Goal: Information Seeking & Learning: Learn about a topic

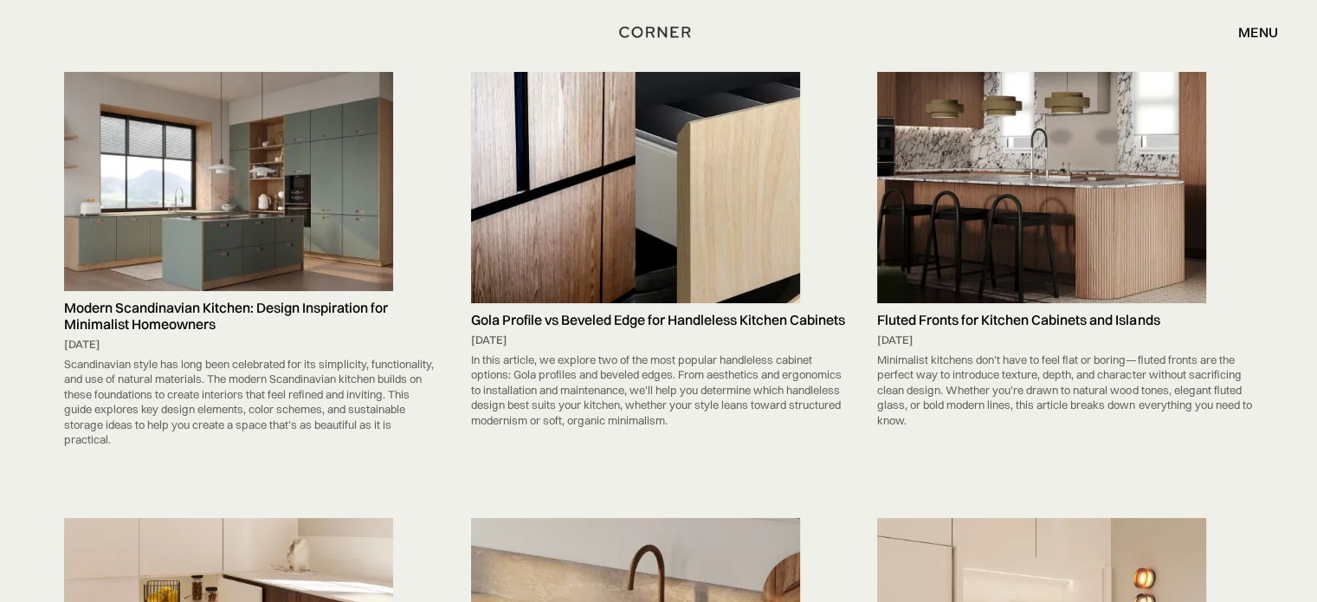
scroll to position [7577, 0]
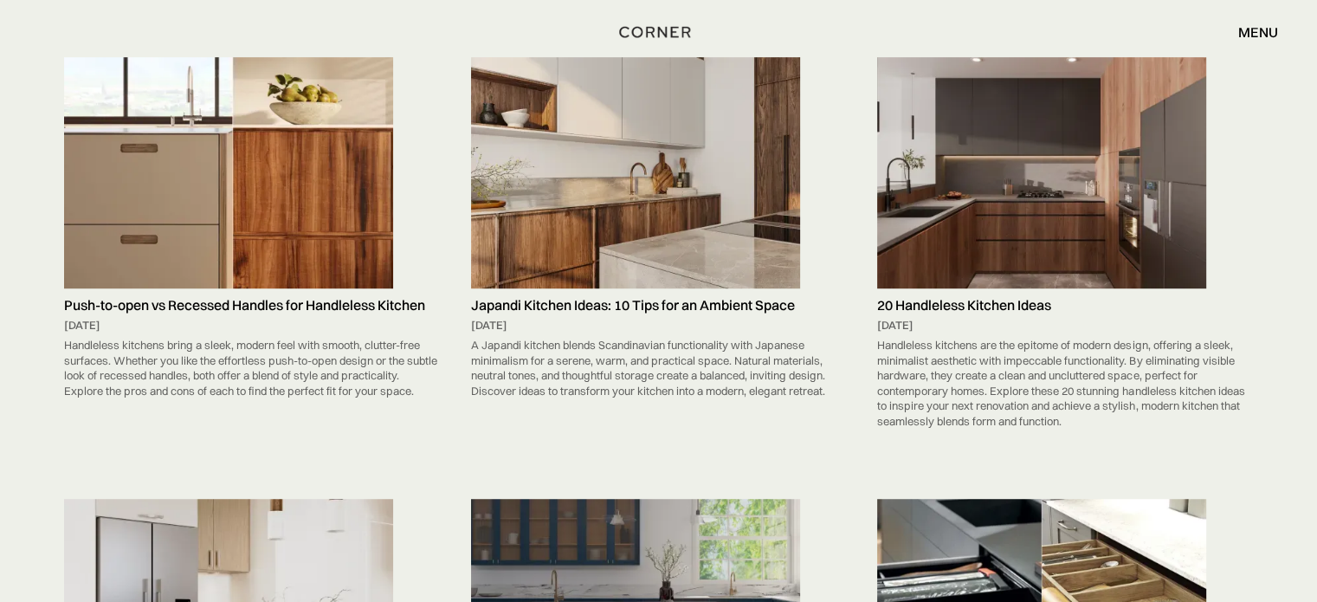
click at [277, 100] on img at bounding box center [228, 173] width 329 height 232
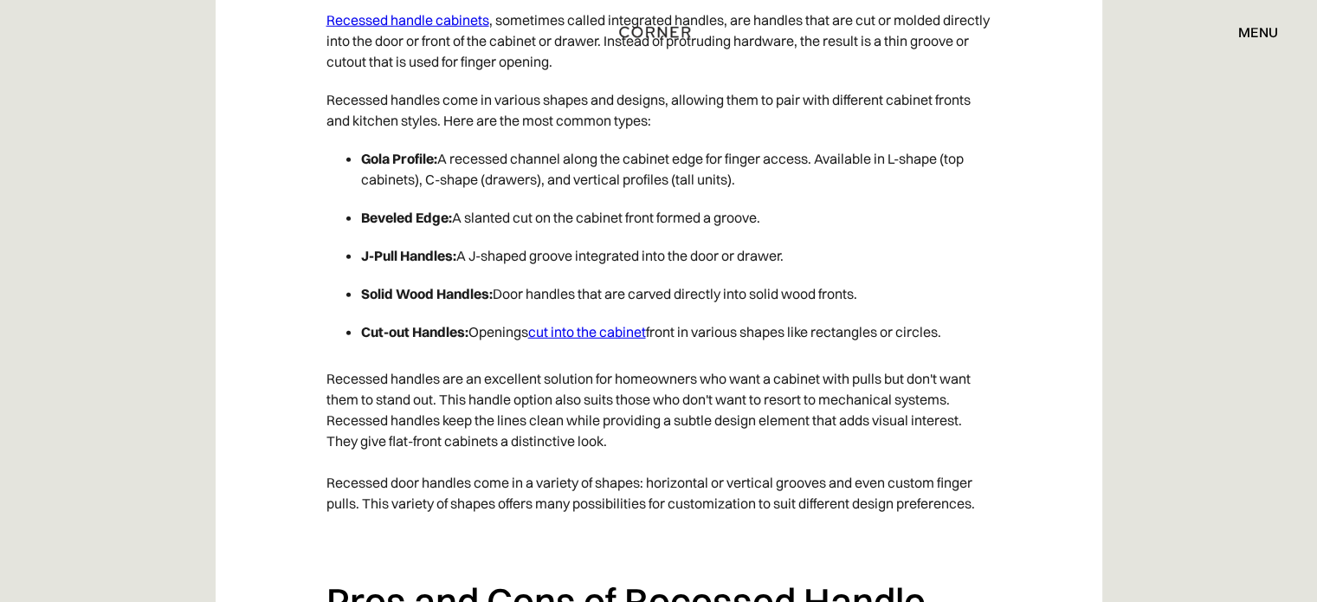
scroll to position [4552, 0]
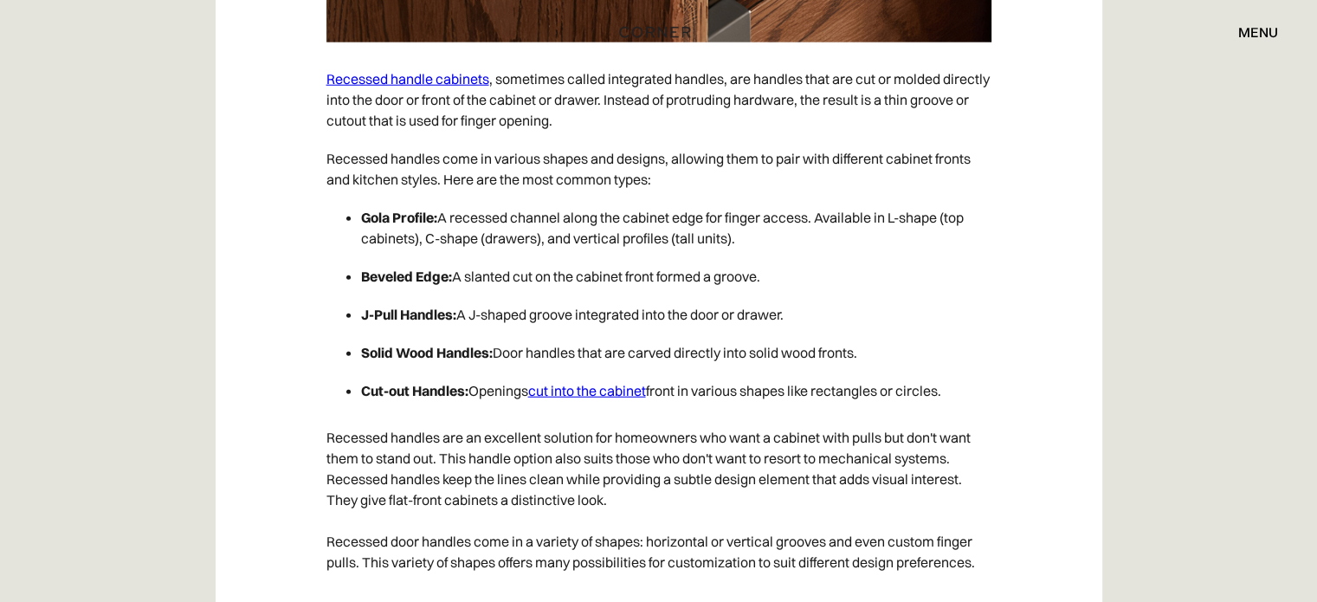
drag, startPoint x: 0, startPoint y: 0, endPoint x: 1216, endPoint y: 275, distance: 1246.6
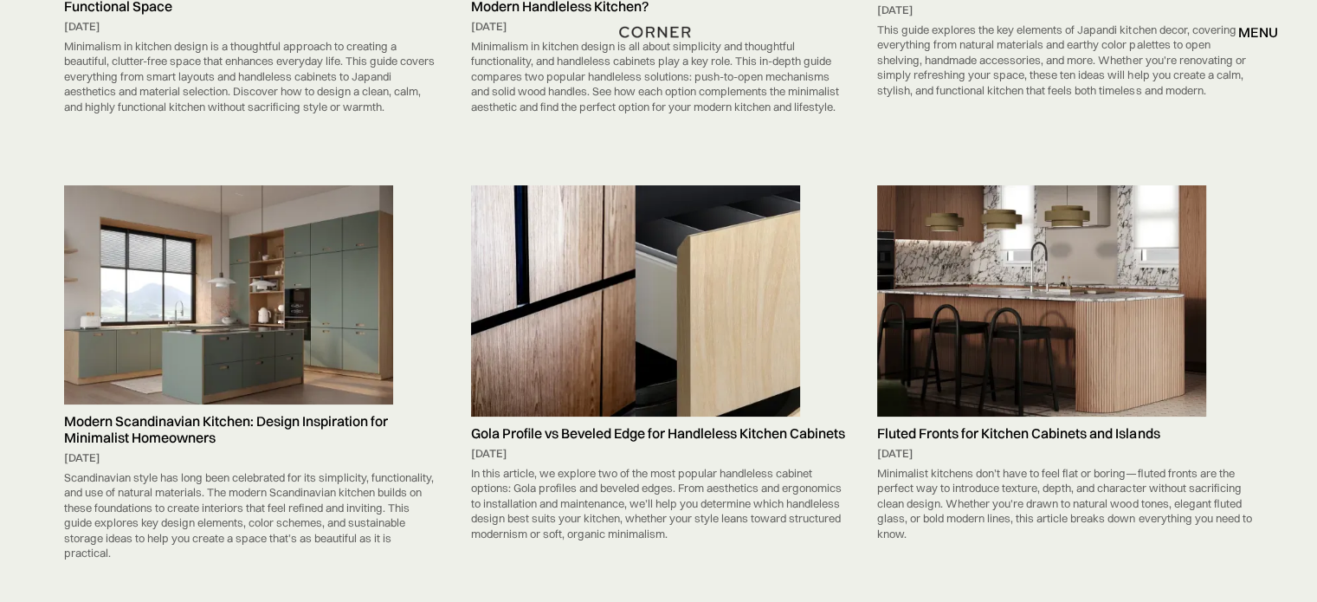
scroll to position [2395, 0]
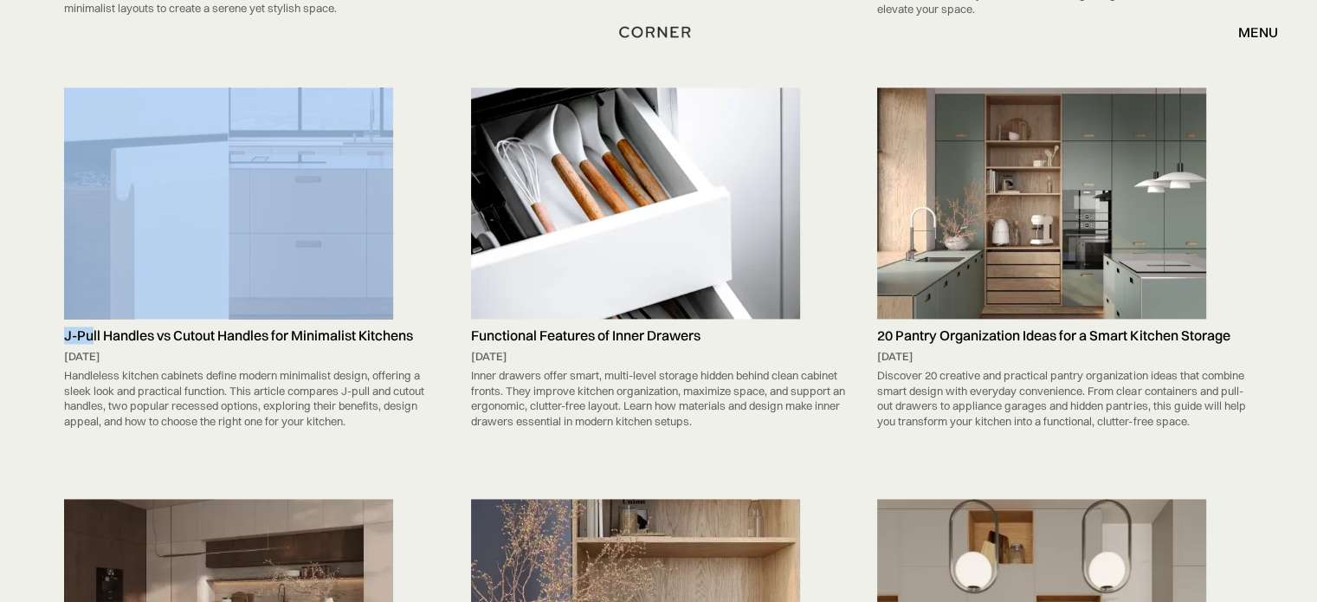
drag, startPoint x: 34, startPoint y: 298, endPoint x: 92, endPoint y: 301, distance: 58.1
drag, startPoint x: 45, startPoint y: 293, endPoint x: 61, endPoint y: 294, distance: 16.5
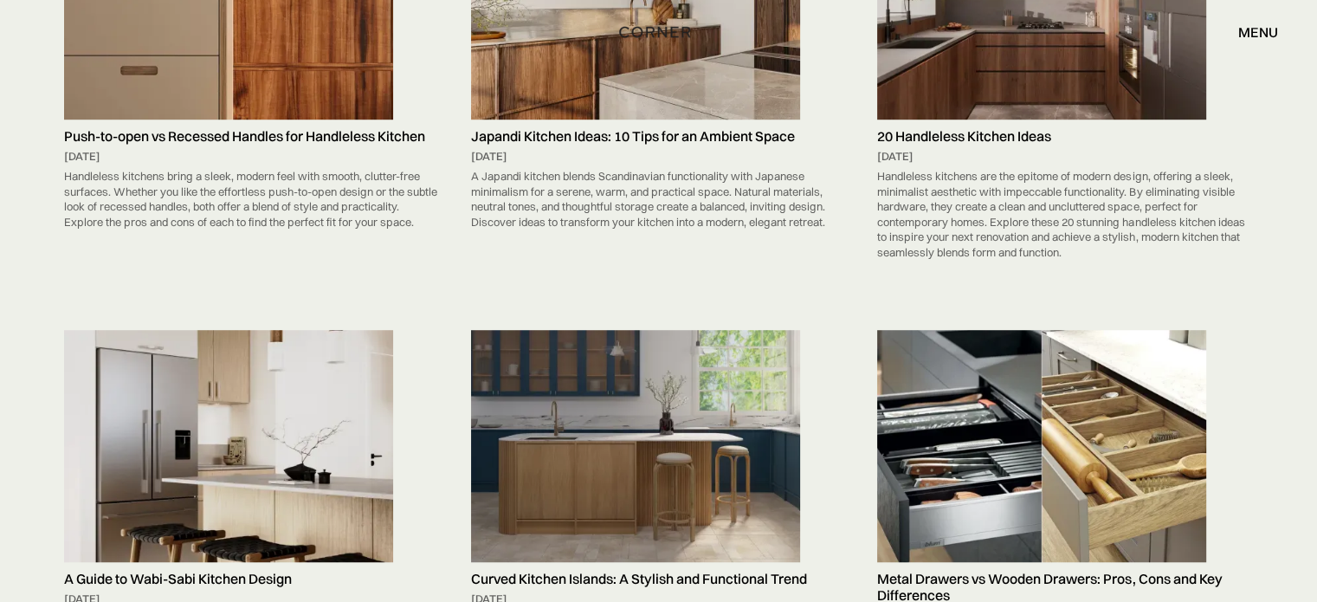
scroll to position [7713, 0]
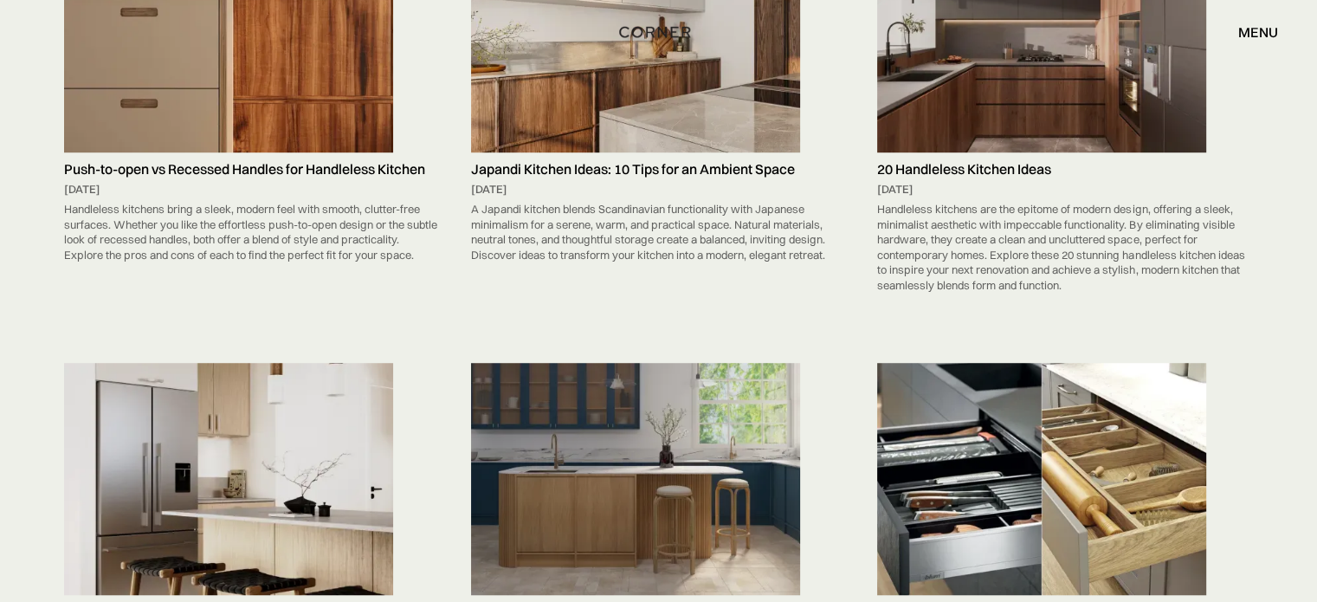
drag, startPoint x: 335, startPoint y: 48, endPoint x: 263, endPoint y: 81, distance: 79.1
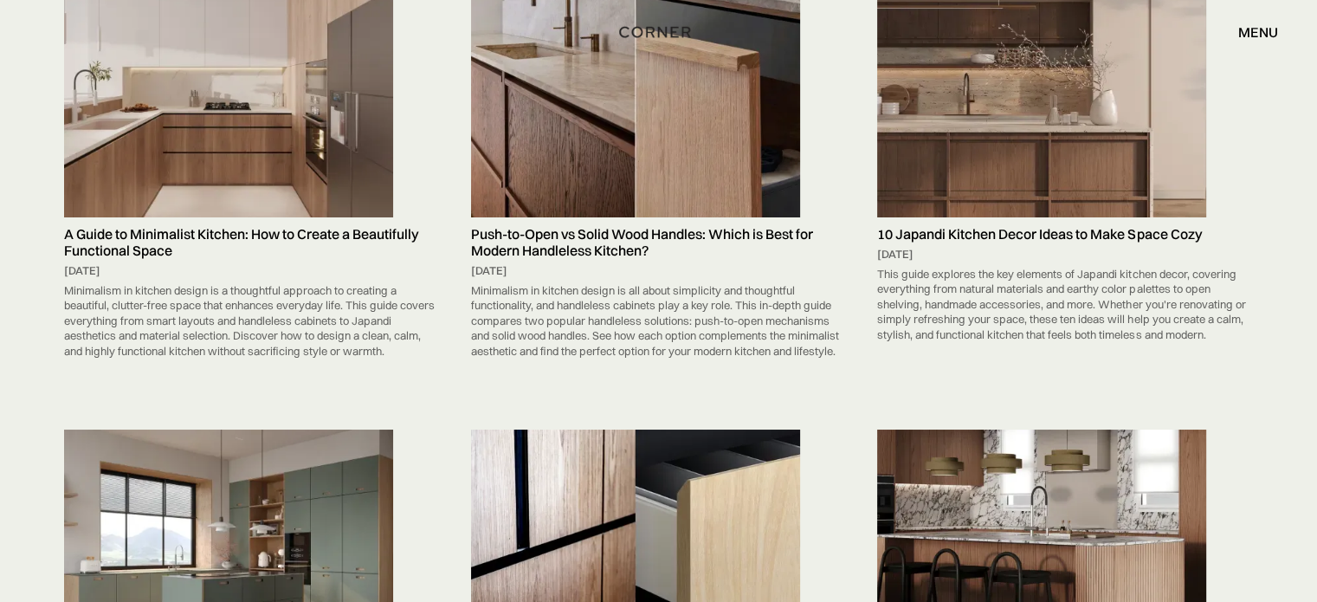
scroll to position [6576, 0]
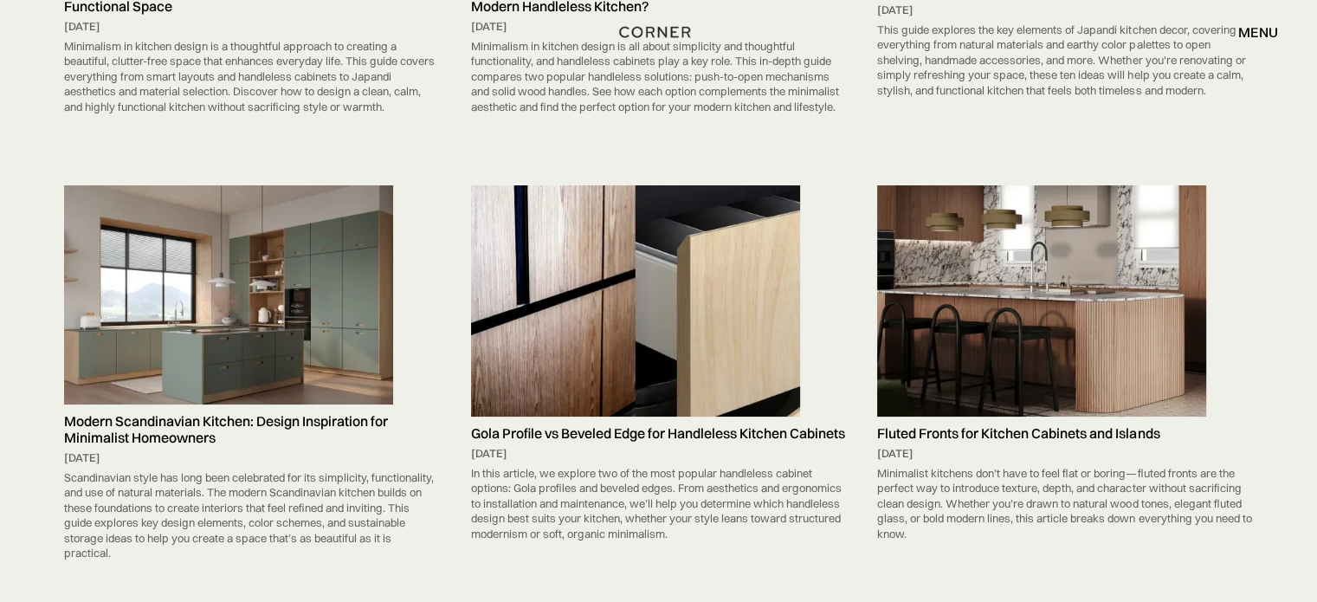
click at [754, 249] on img at bounding box center [635, 301] width 329 height 232
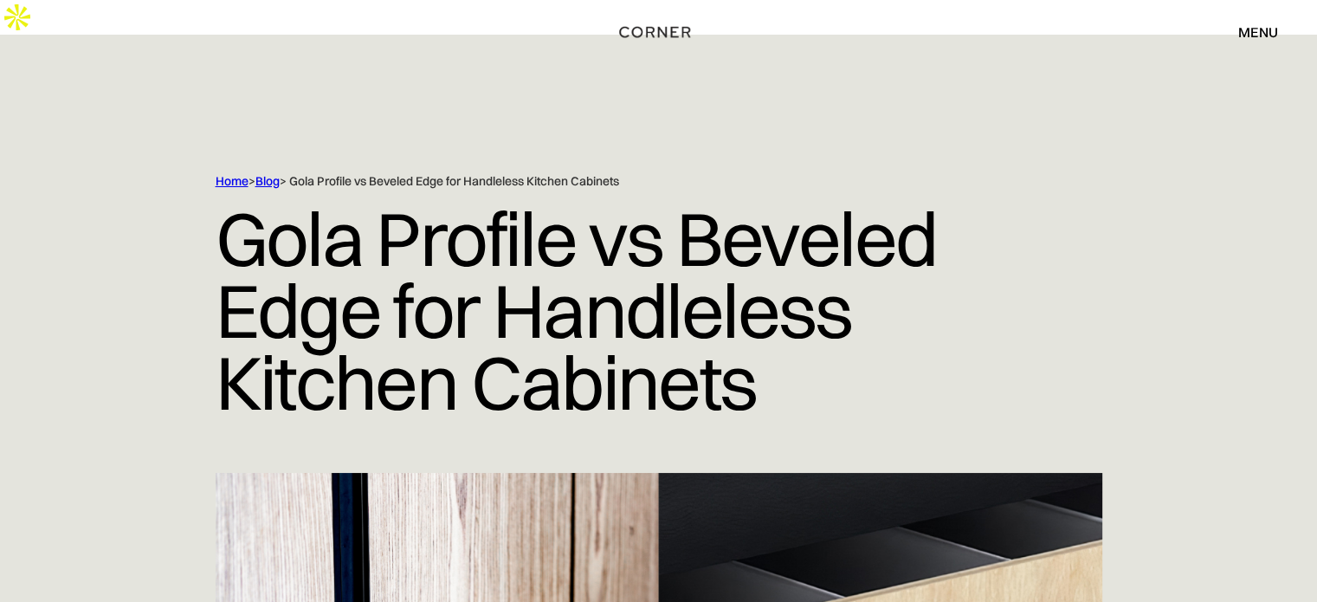
click at [1256, 281] on div "Home > Blog > Gola Profile vs Beveled Edge for Handleless Kitchen Cabinets Gola…" at bounding box center [658, 323] width 1317 height 300
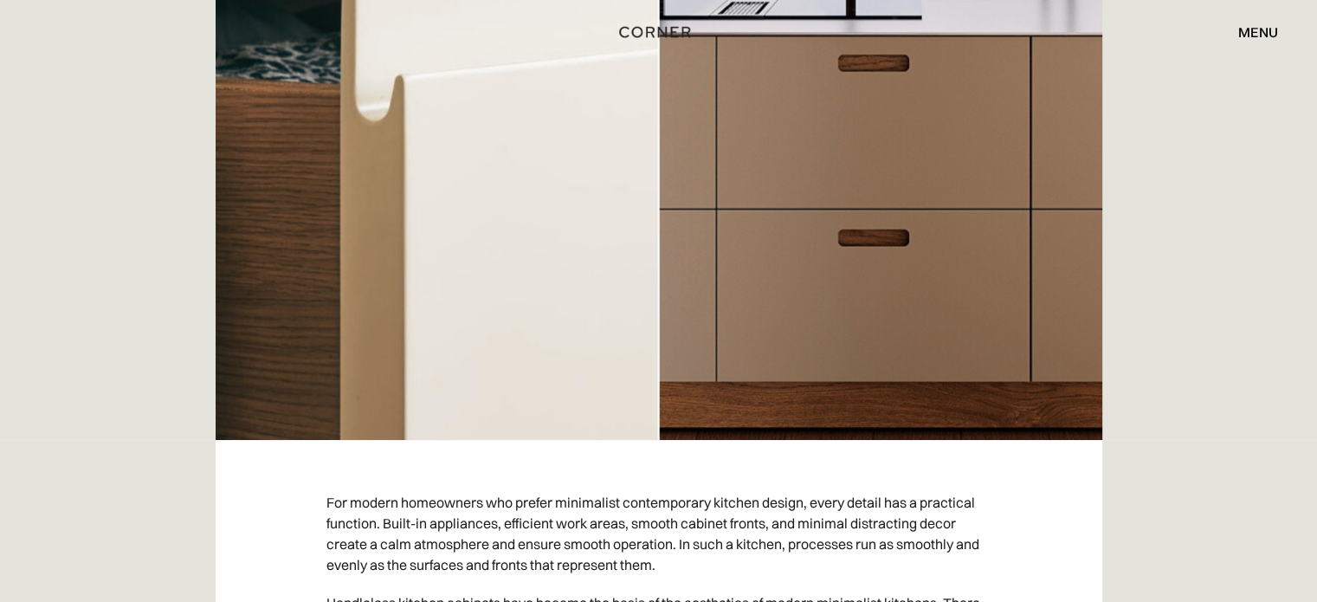
scroll to position [808, 0]
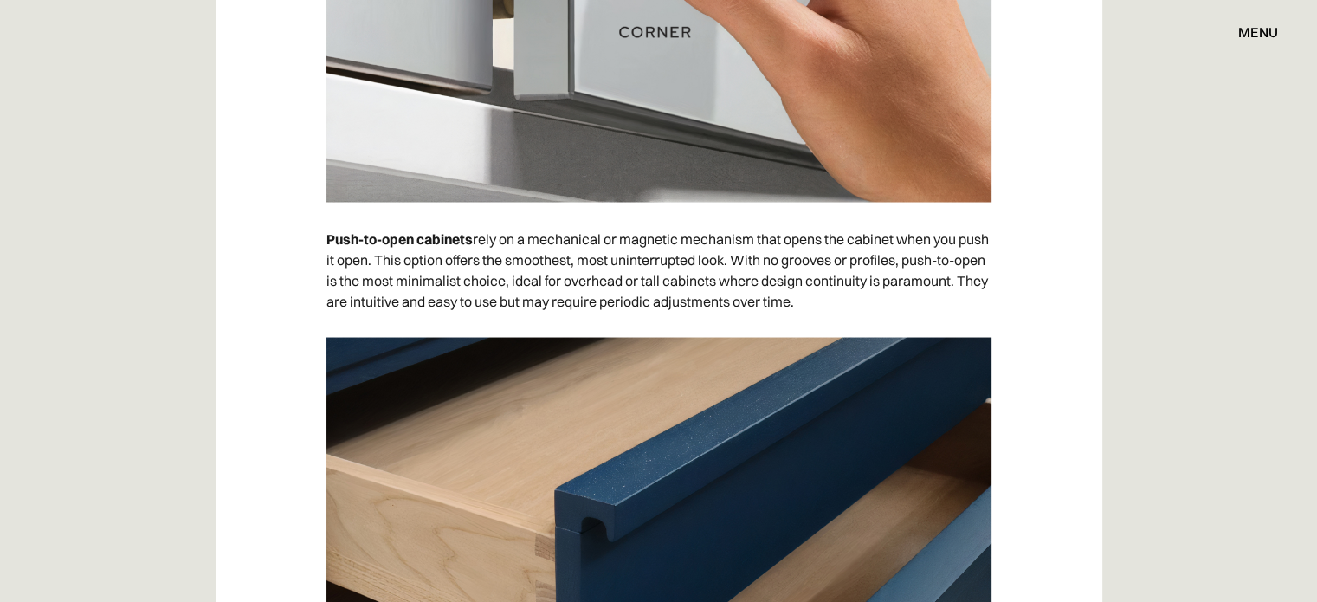
scroll to position [3752, 0]
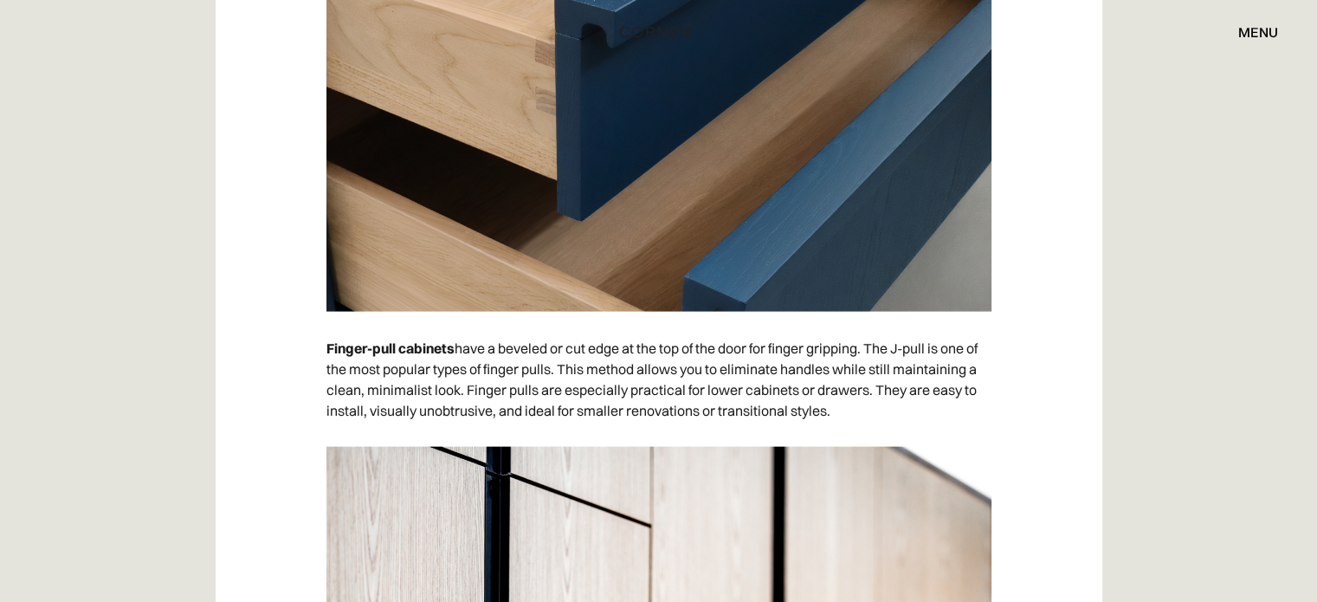
drag, startPoint x: 1282, startPoint y: 236, endPoint x: 1272, endPoint y: 282, distance: 47.7
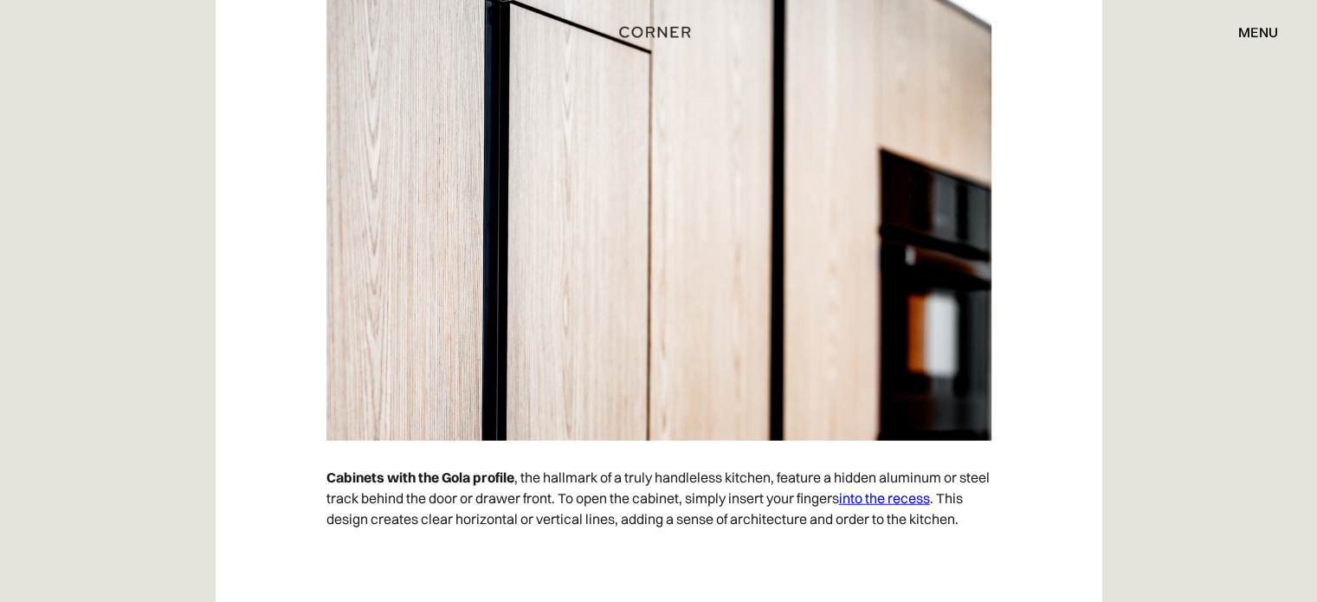
scroll to position [4214, 0]
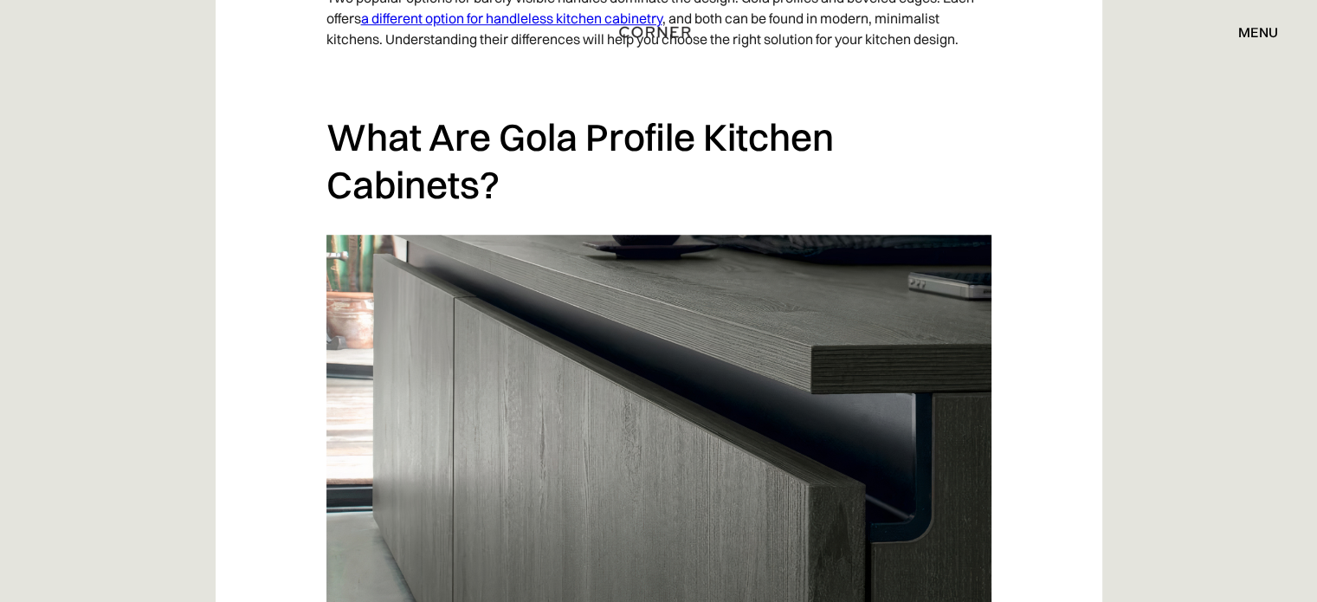
scroll to position [1270, 0]
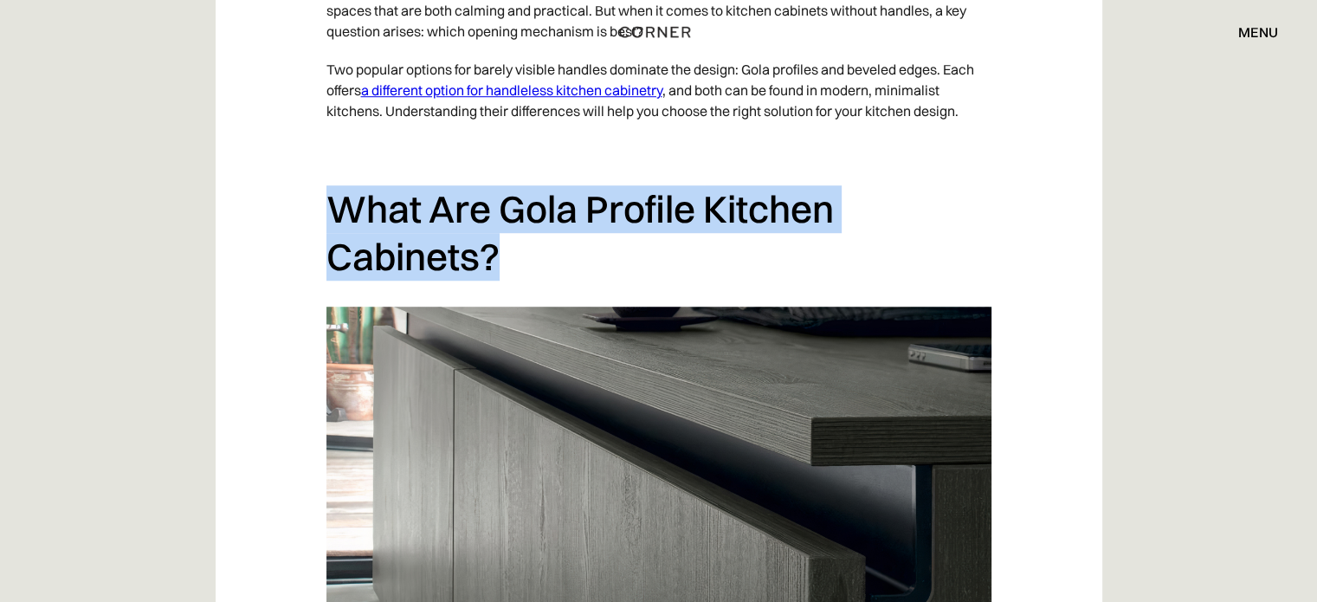
drag, startPoint x: 319, startPoint y: 166, endPoint x: 523, endPoint y: 228, distance: 213.5
copy h2 "What Are Gola Profile Kitchen Cabinets?"
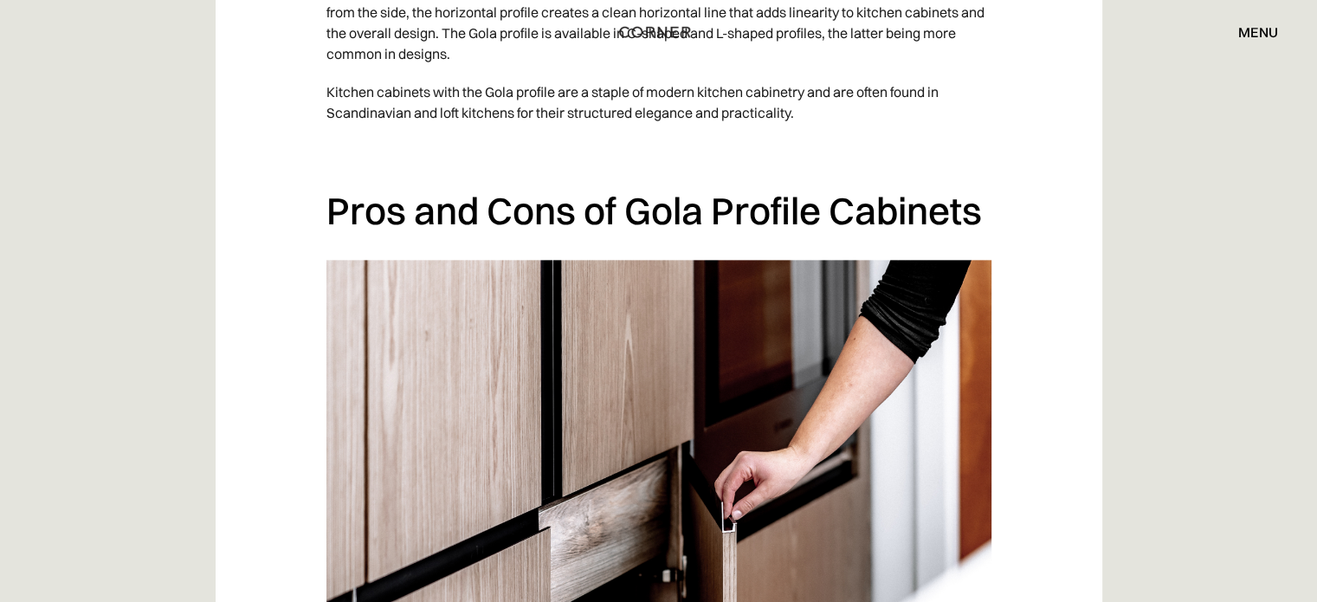
scroll to position [2079, 0]
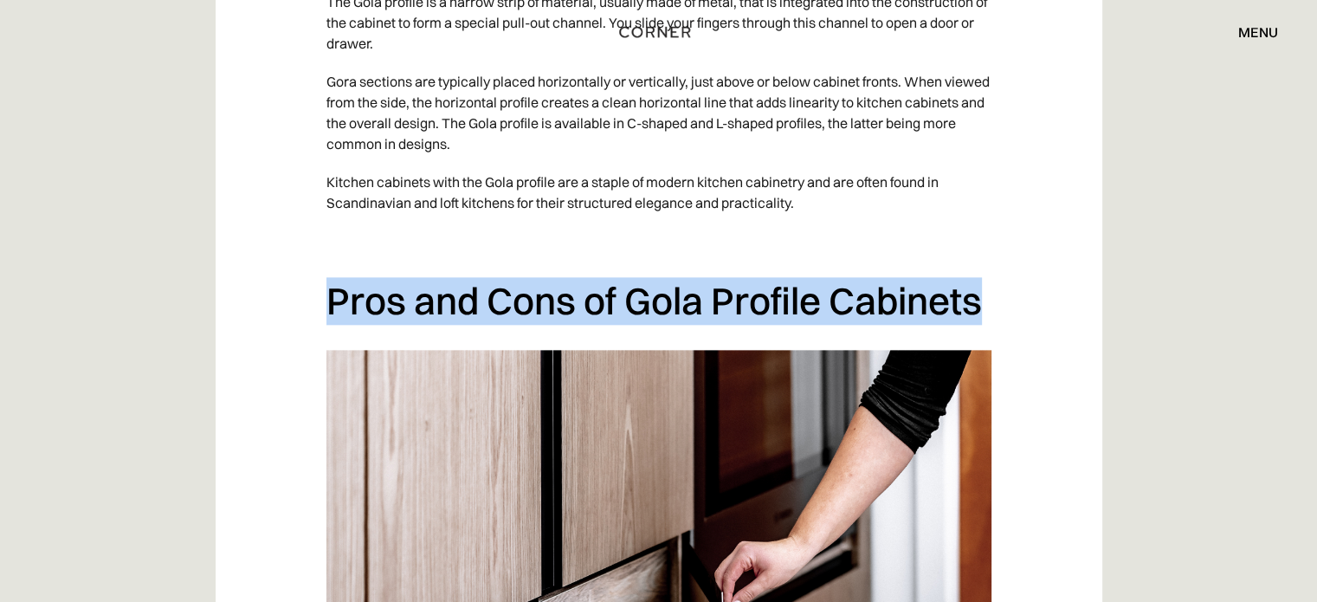
drag, startPoint x: 328, startPoint y: 262, endPoint x: 1000, endPoint y: 271, distance: 672.2
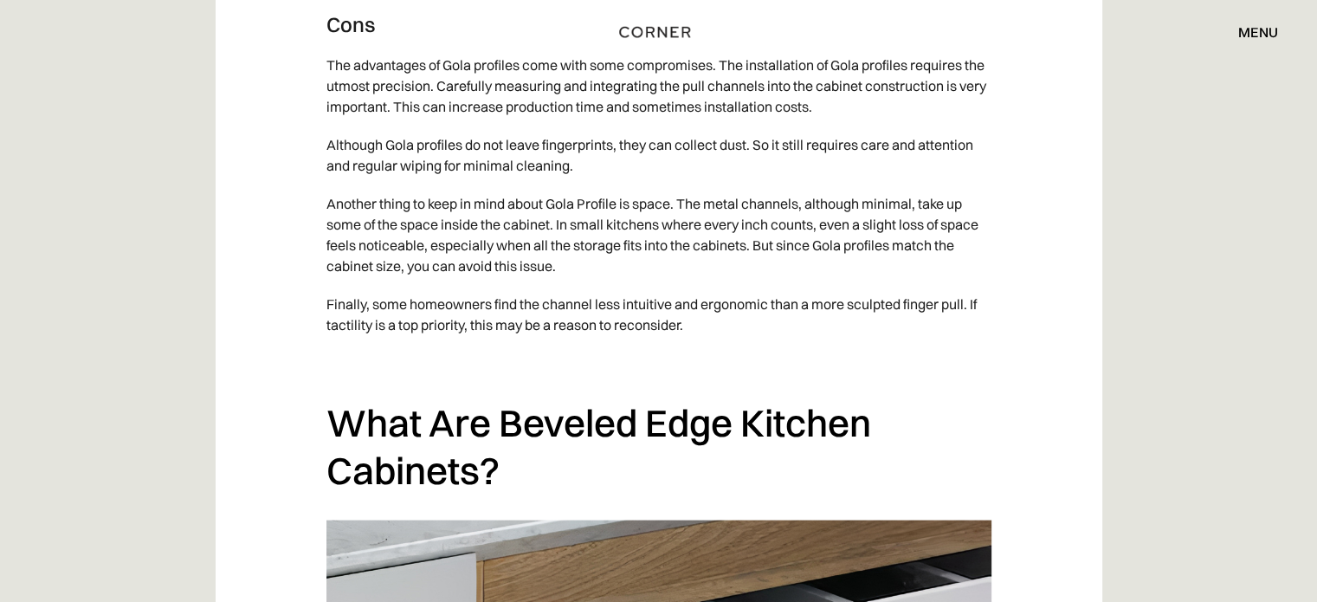
scroll to position [3233, 0]
